Goal: Ask a question

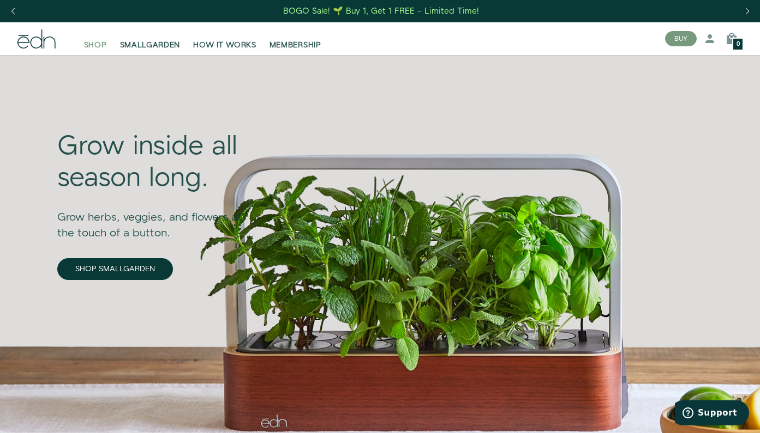
click at [98, 46] on span "SHOP" at bounding box center [95, 45] width 23 height 11
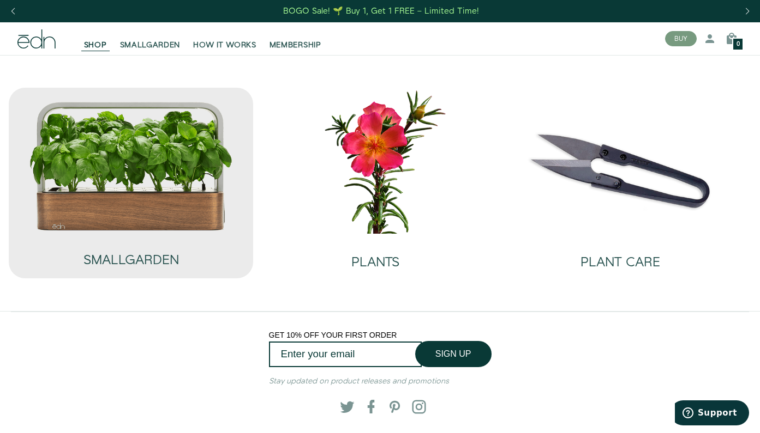
click at [178, 195] on img at bounding box center [131, 166] width 204 height 131
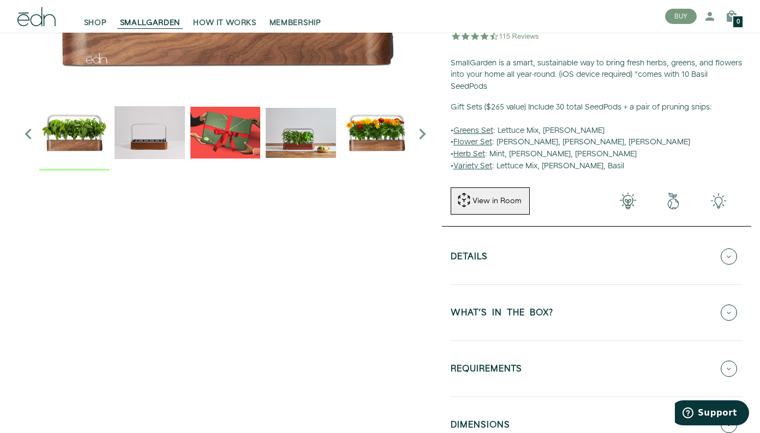
scroll to position [229, 0]
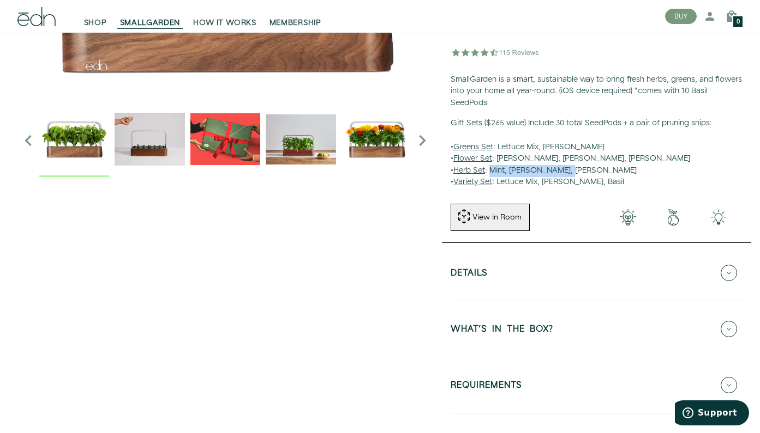
drag, startPoint x: 577, startPoint y: 168, endPoint x: 494, endPoint y: 168, distance: 82.9
click at [494, 168] on p "Gift Sets ($265 value) Include 30 total SeedPods + a pair of pruning snips: • G…" at bounding box center [596, 153] width 292 height 71
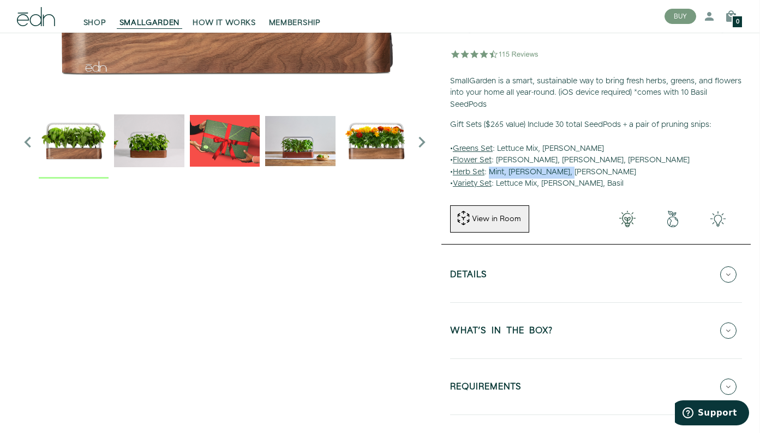
scroll to position [256, 1]
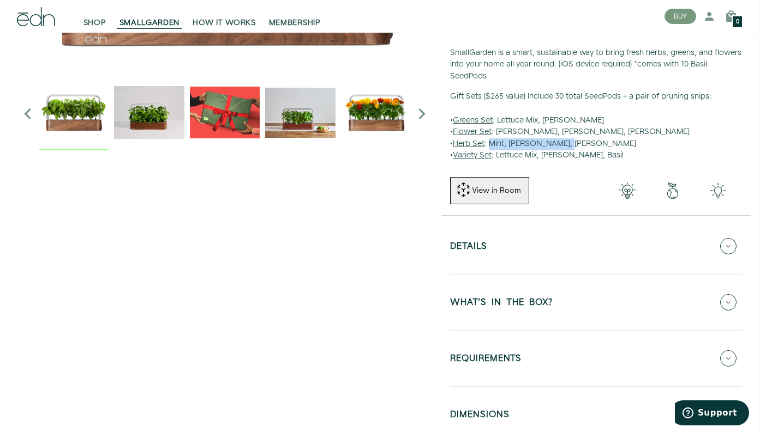
click at [500, 244] on button "Details" at bounding box center [596, 246] width 292 height 38
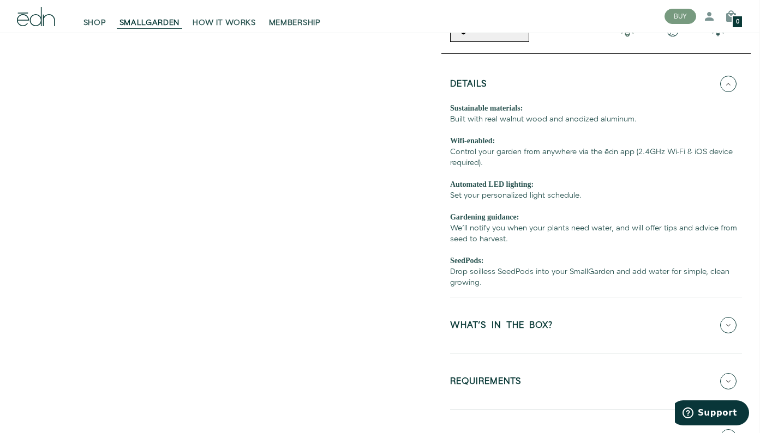
scroll to position [462, 1]
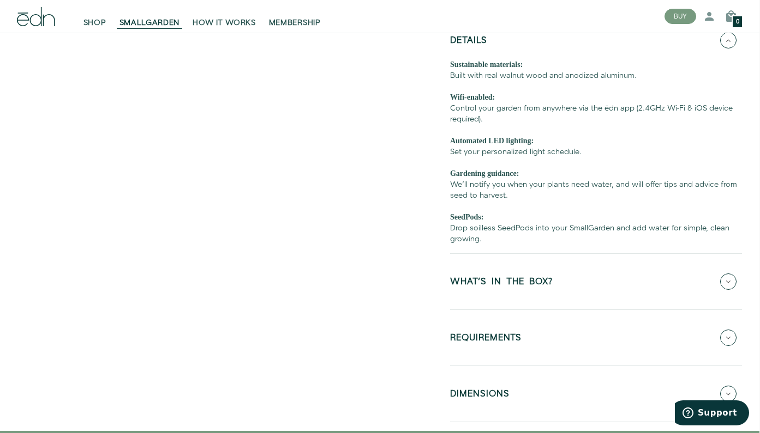
click at [481, 263] on button "WHAT'S IN THE BOX?" at bounding box center [596, 282] width 292 height 38
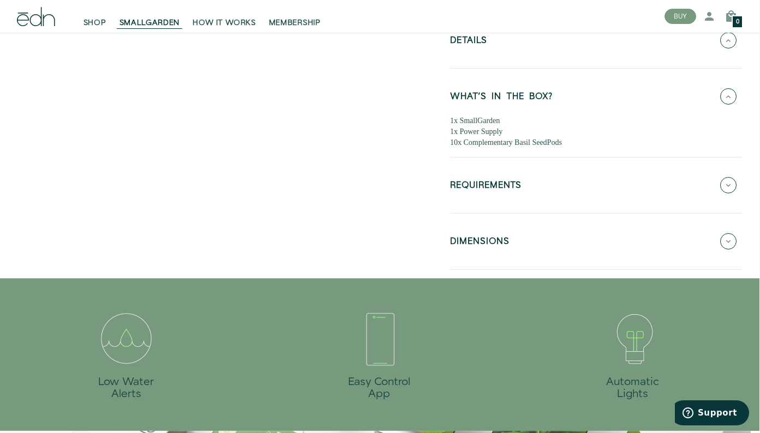
click at [471, 184] on h5 "REQUIREMENTS" at bounding box center [485, 187] width 71 height 13
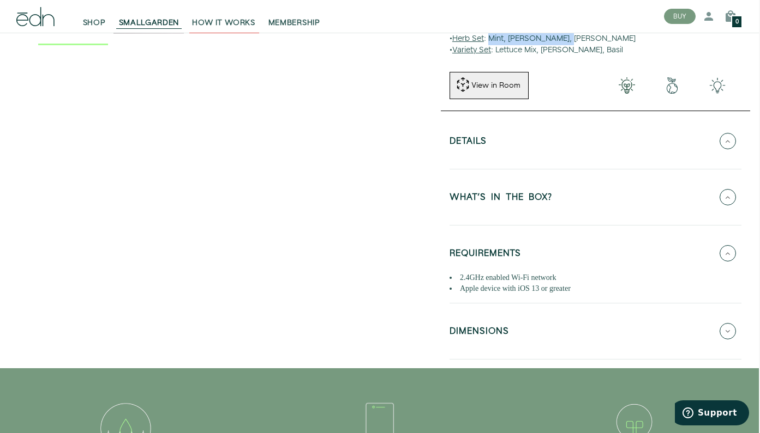
scroll to position [361, 1]
click at [497, 137] on button "Details" at bounding box center [595, 141] width 292 height 38
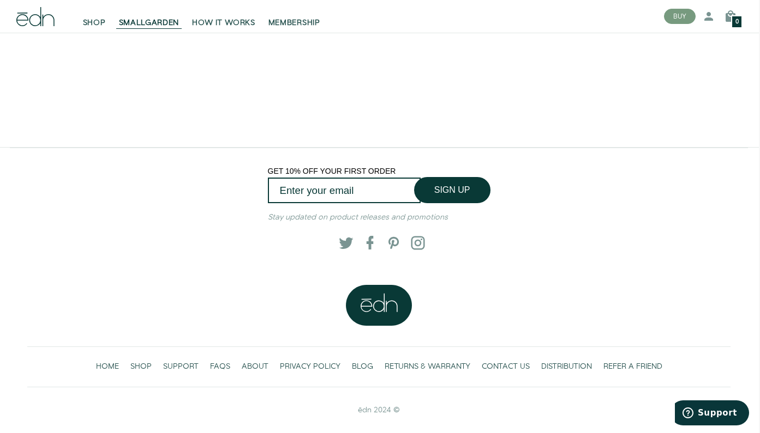
scroll to position [2295, 1]
click at [700, 407] on button "Support" at bounding box center [709, 413] width 79 height 25
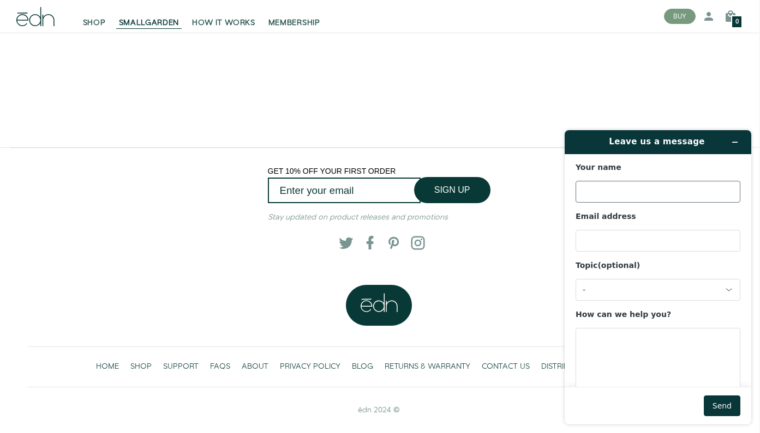
scroll to position [0, 0]
type input "[PERSON_NAME]"
type input "[EMAIL_ADDRESS][PERSON_NAME][DOMAIN_NAME]"
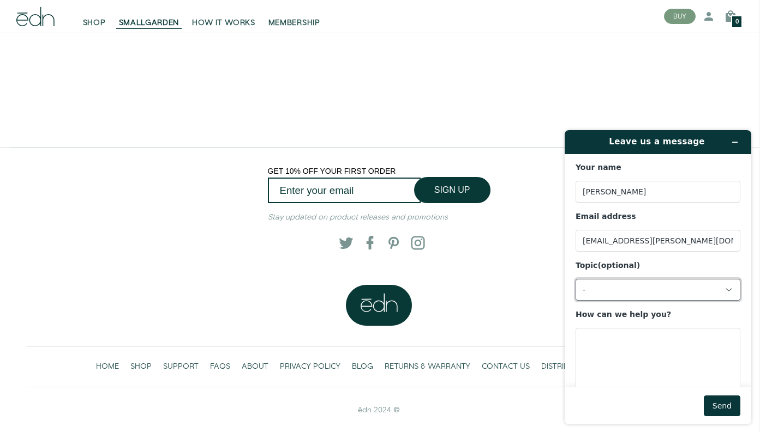
click at [626, 290] on div "-" at bounding box center [650, 290] width 137 height 10
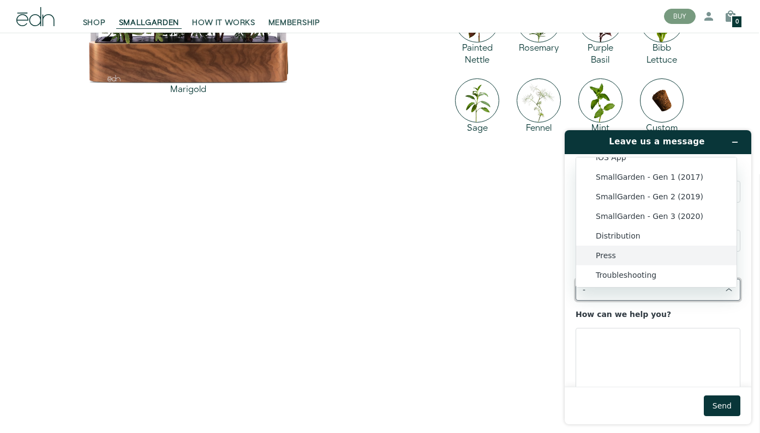
scroll to position [71, 0]
click at [666, 215] on li "SmallGarden - Gen 3 (2020)" at bounding box center [656, 217] width 160 height 20
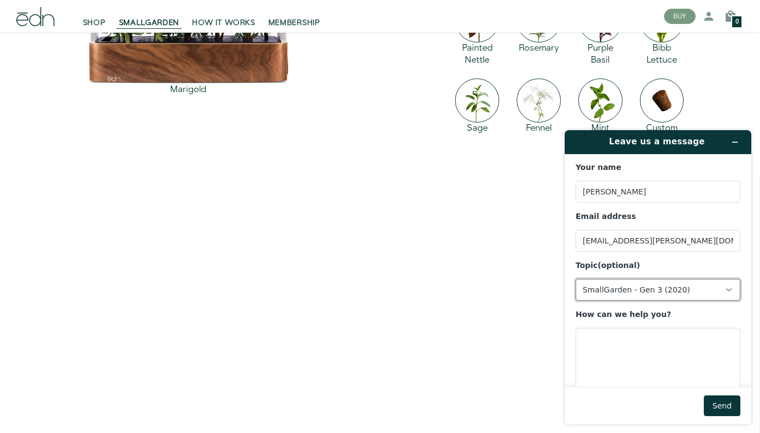
scroll to position [0, 0]
click at [651, 349] on textarea "How can we help you?" at bounding box center [657, 358] width 165 height 61
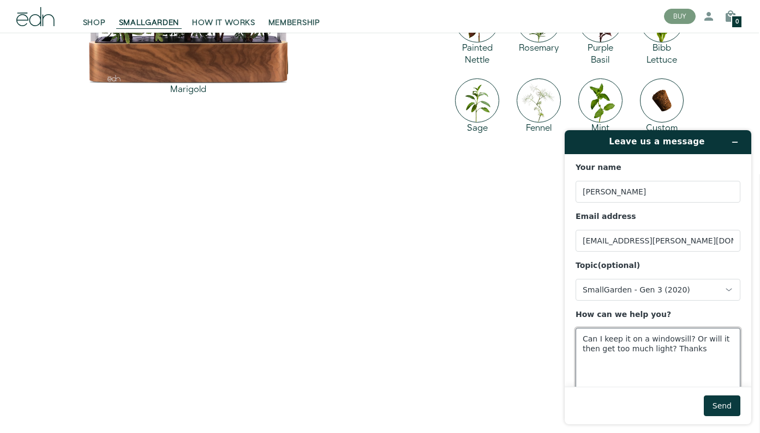
type textarea "Can I keep it on a windowsill? Or will it then get too much light? Thanks"
click at [716, 405] on button "Send" at bounding box center [721, 406] width 37 height 21
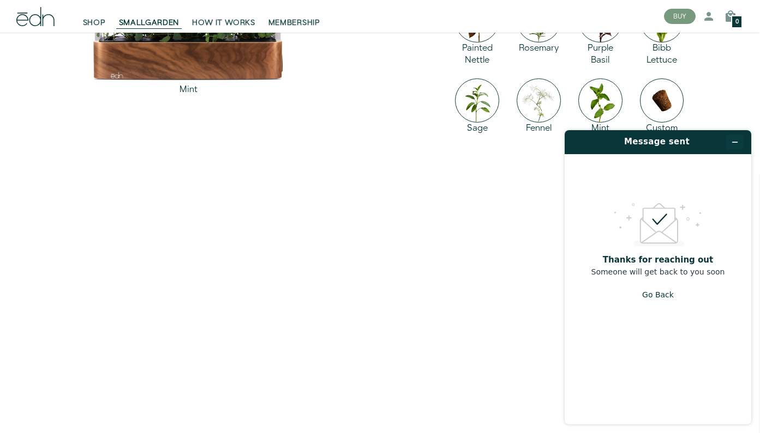
click at [737, 140] on icon "Minimise widget" at bounding box center [735, 142] width 8 height 8
